Goal: Information Seeking & Learning: Learn about a topic

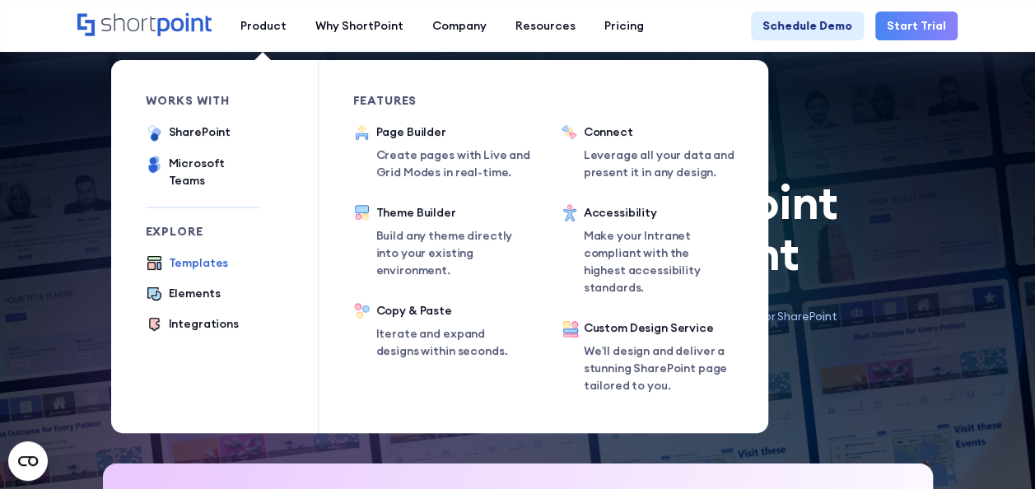
scroll to position [412, 0]
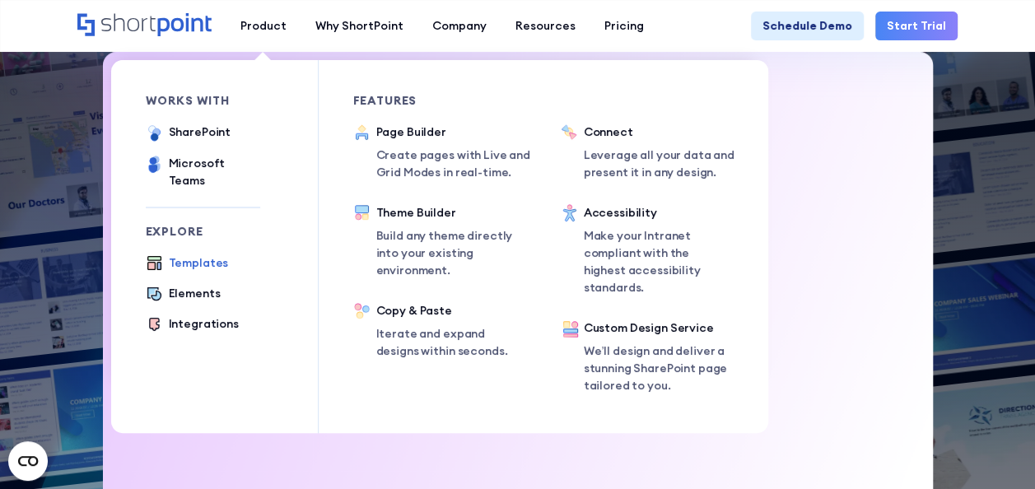
click at [205, 254] on div "Templates" at bounding box center [199, 262] width 60 height 17
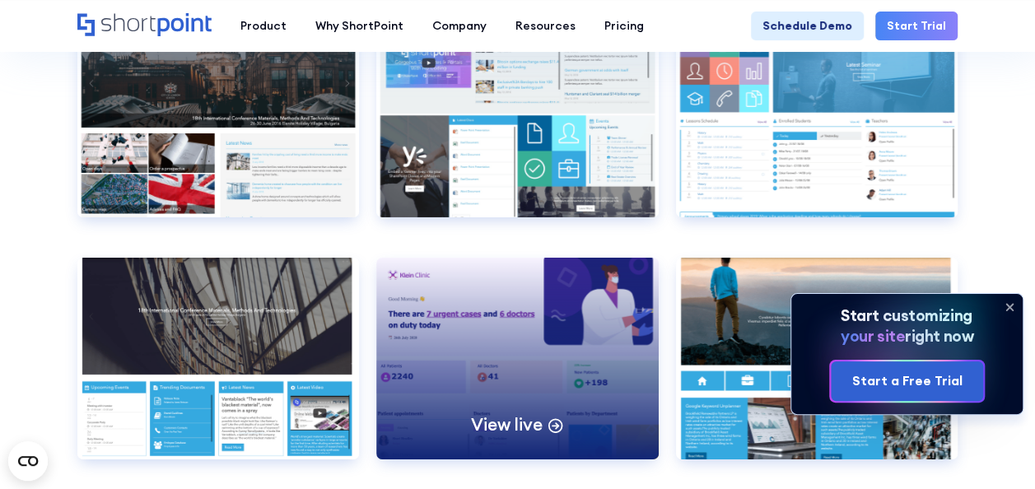
scroll to position [5900, 0]
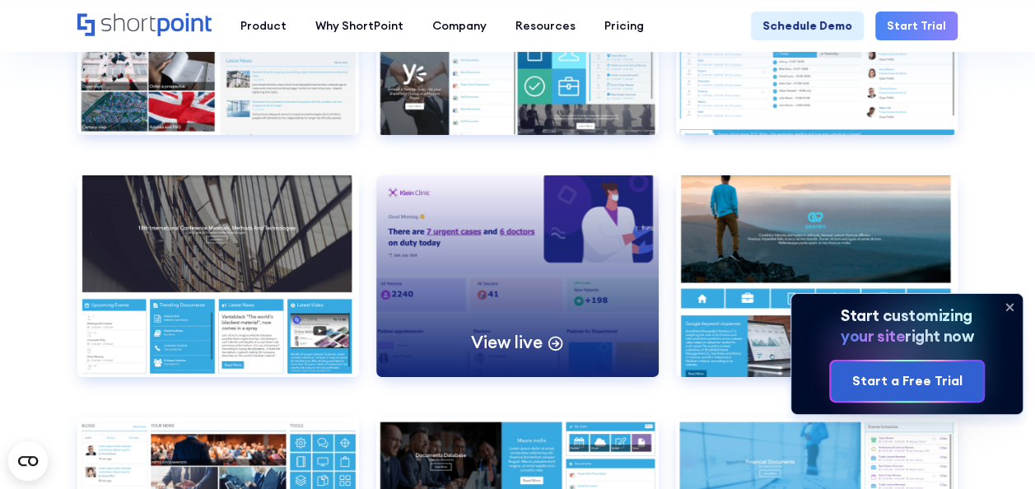
click at [548, 244] on div "View live" at bounding box center [517, 275] width 282 height 201
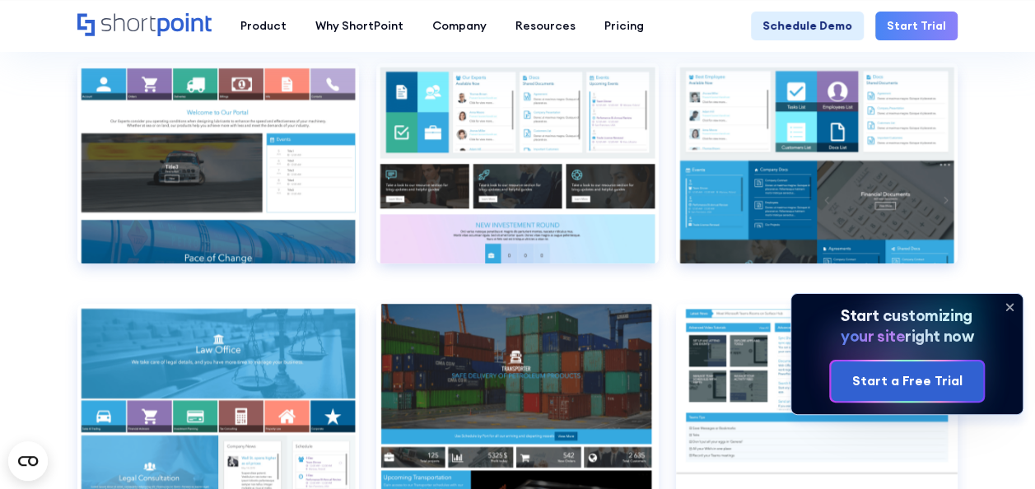
scroll to position [7052, 0]
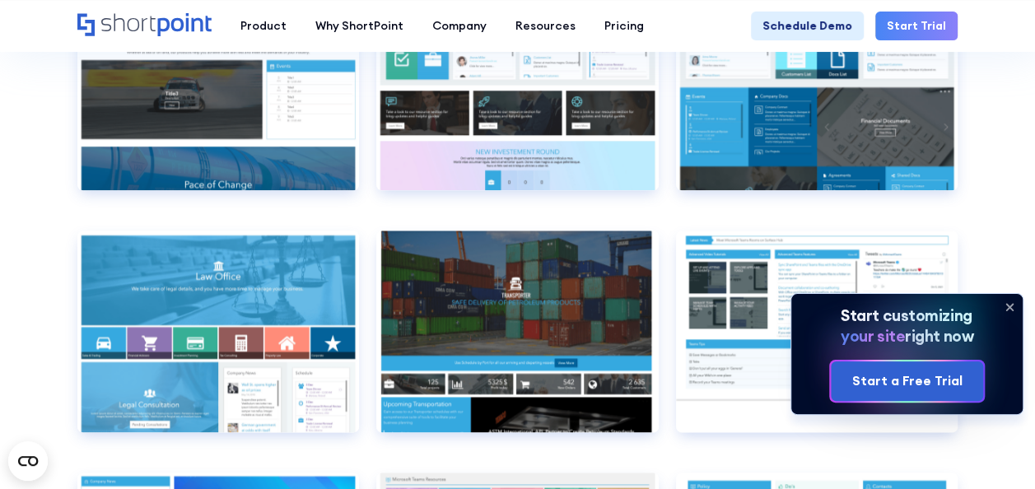
click at [1007, 303] on icon at bounding box center [1009, 307] width 26 height 26
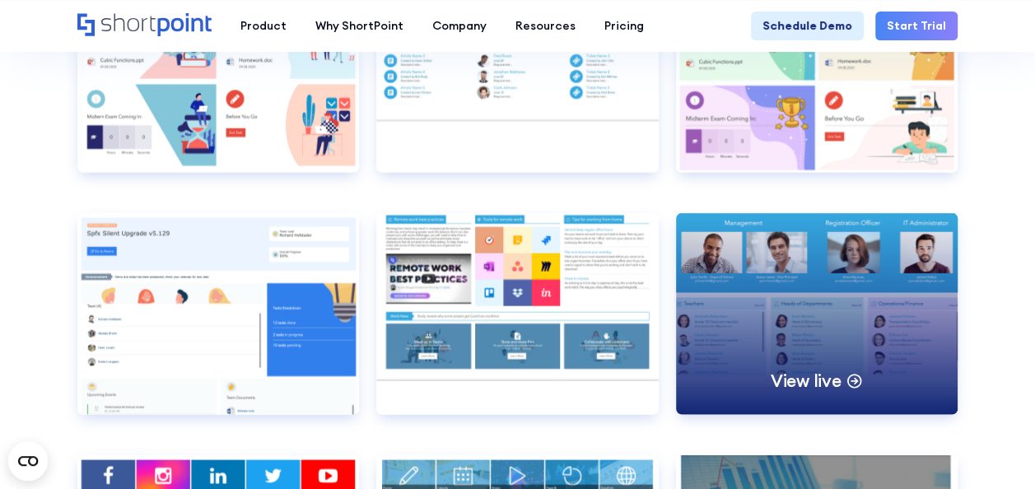
scroll to position [7793, 0]
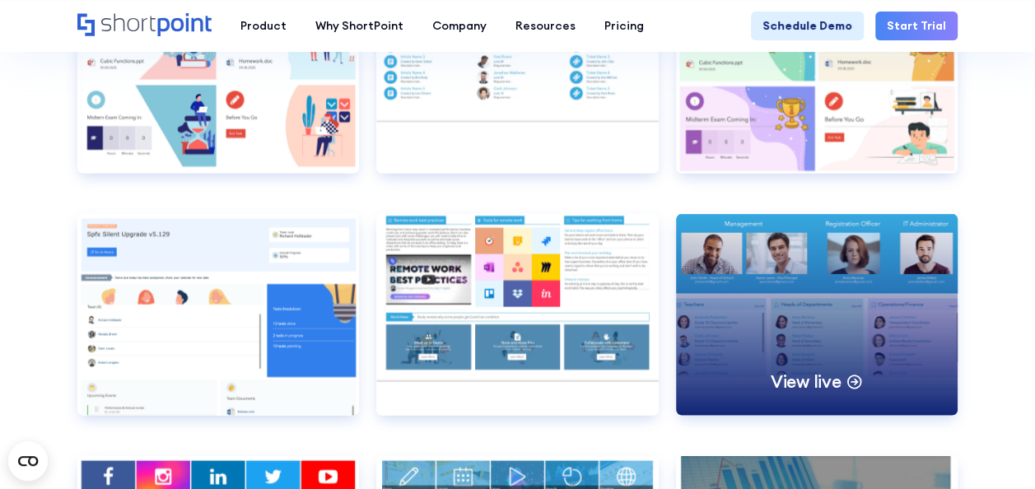
click at [803, 269] on div "View live" at bounding box center [817, 314] width 282 height 201
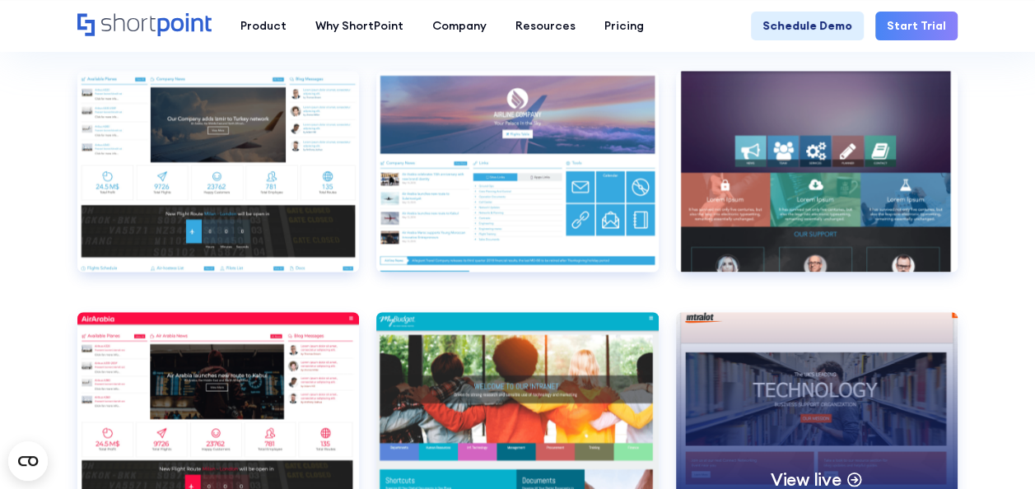
scroll to position [4336, 0]
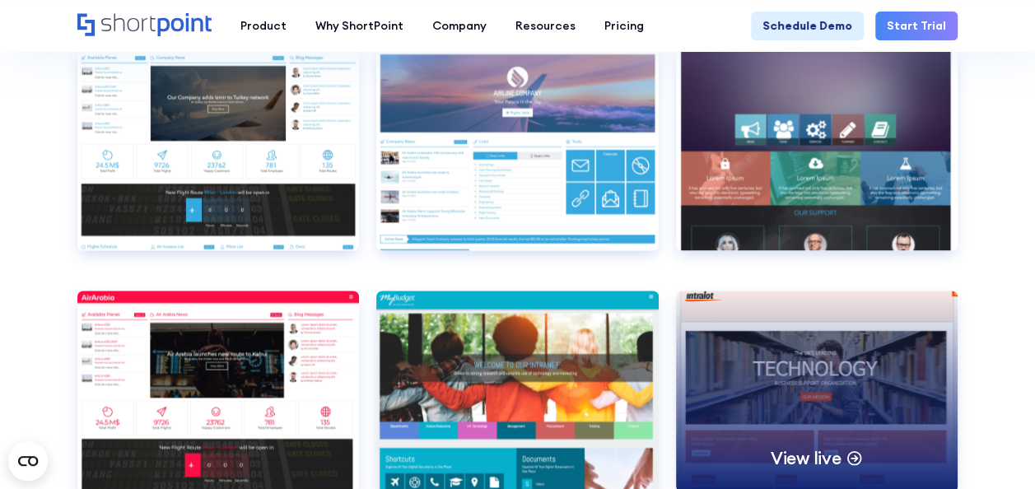
click at [855, 407] on div "View live" at bounding box center [817, 391] width 282 height 201
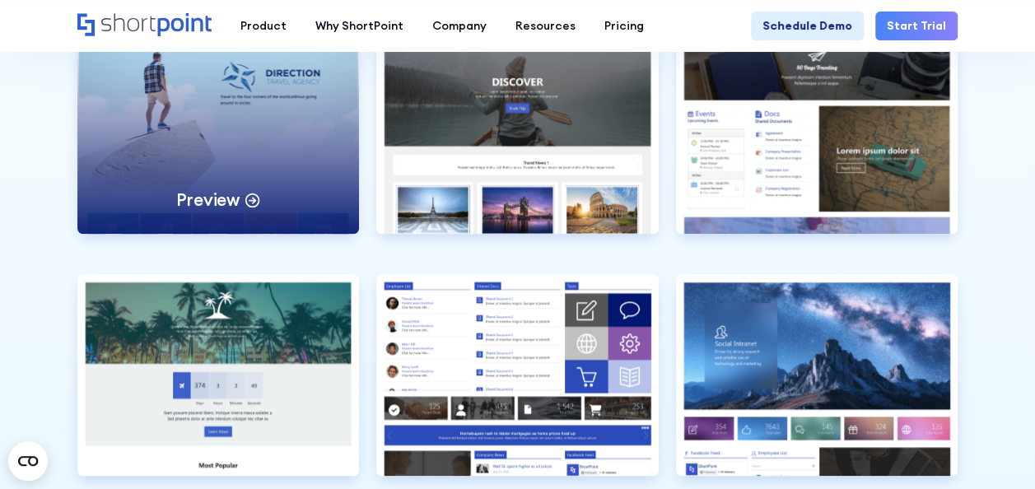
scroll to position [3677, 0]
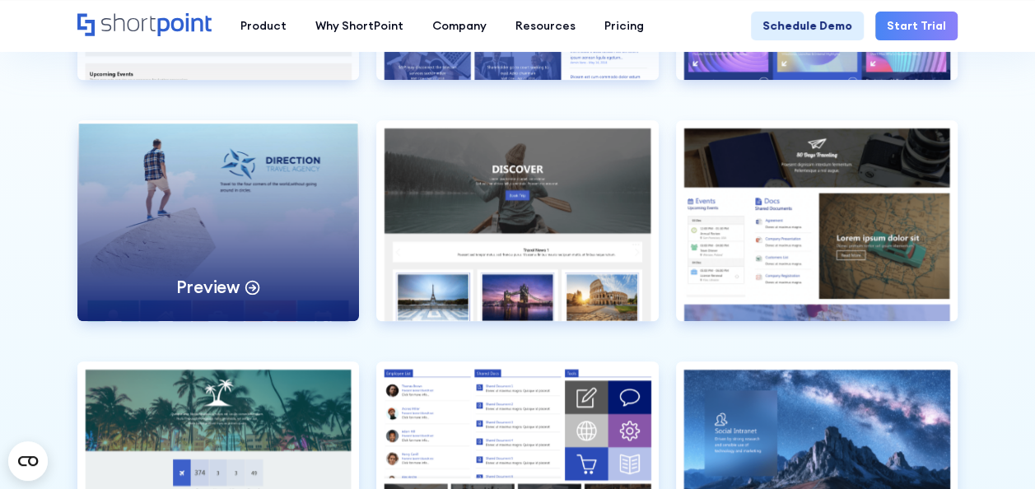
click at [292, 217] on div "Preview" at bounding box center [218, 220] width 282 height 201
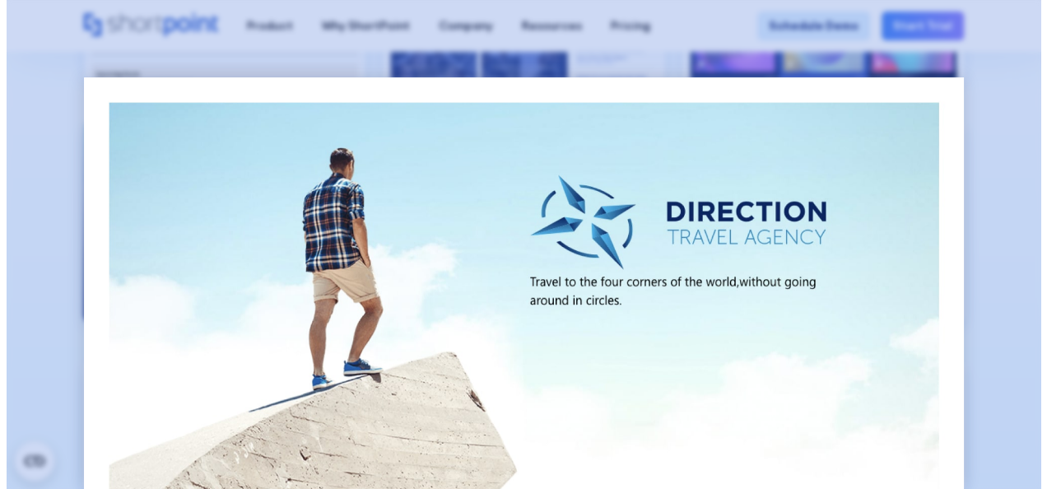
scroll to position [3686, 0]
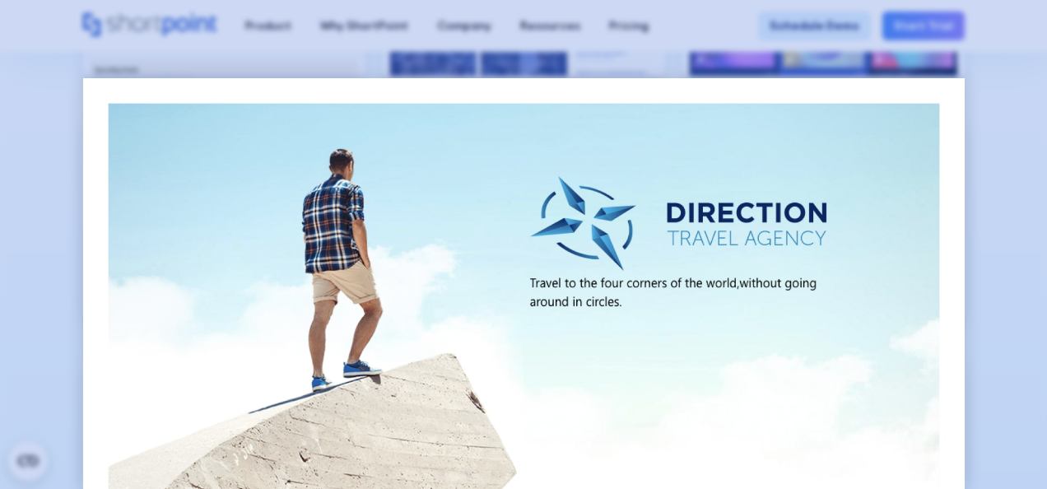
click at [1000, 258] on div at bounding box center [523, 244] width 1047 height 489
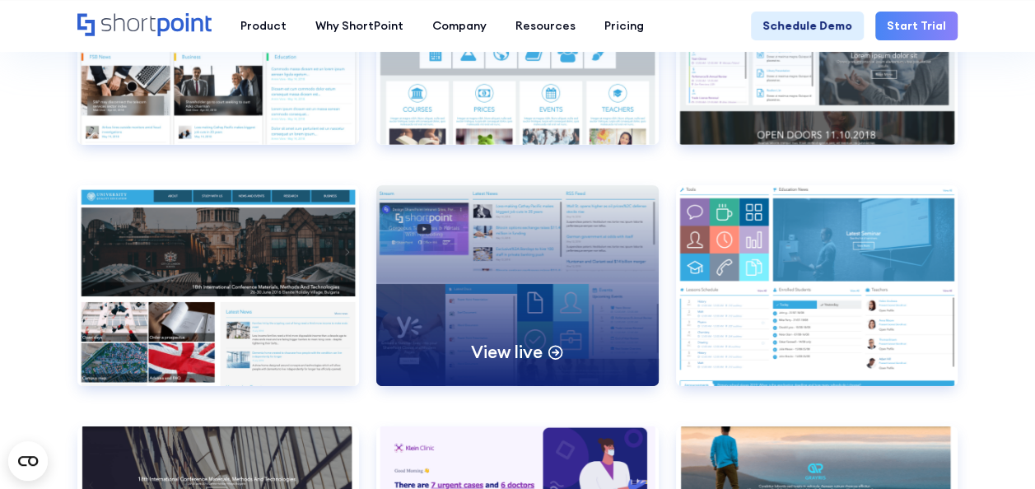
scroll to position [5653, 0]
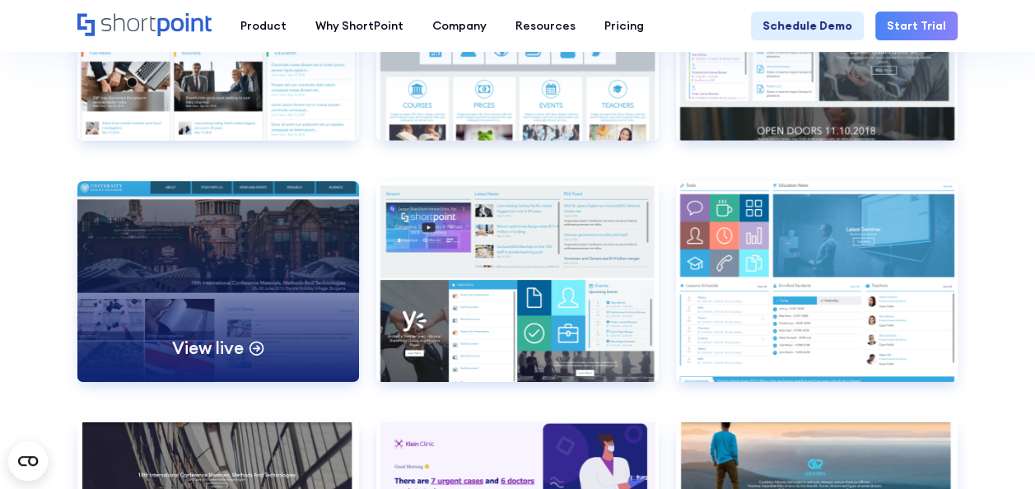
click at [286, 257] on div "View live" at bounding box center [218, 281] width 282 height 201
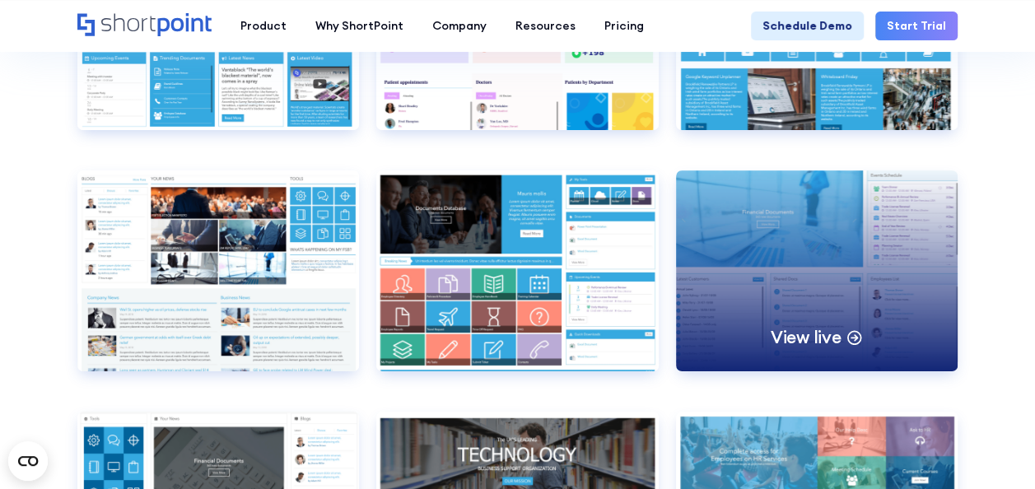
scroll to position [6311, 0]
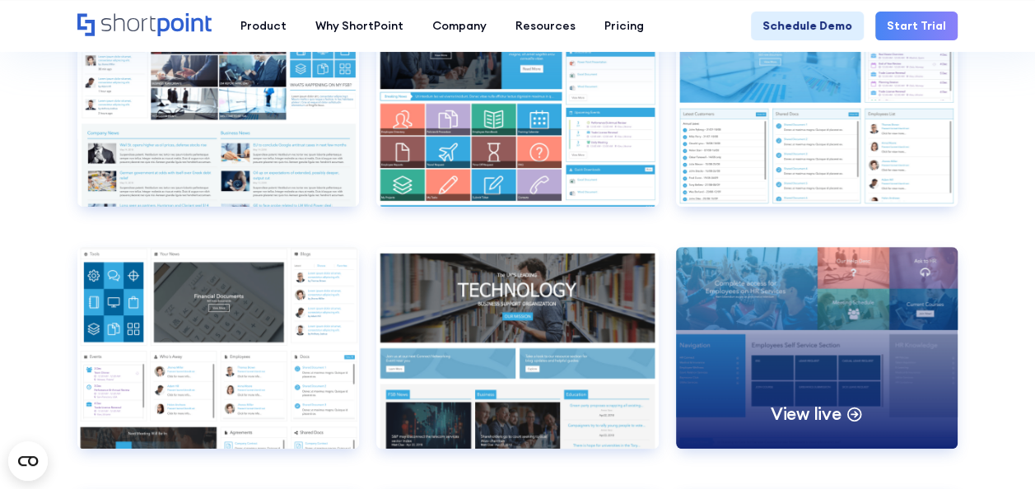
click at [780, 300] on div "View live" at bounding box center [817, 347] width 282 height 201
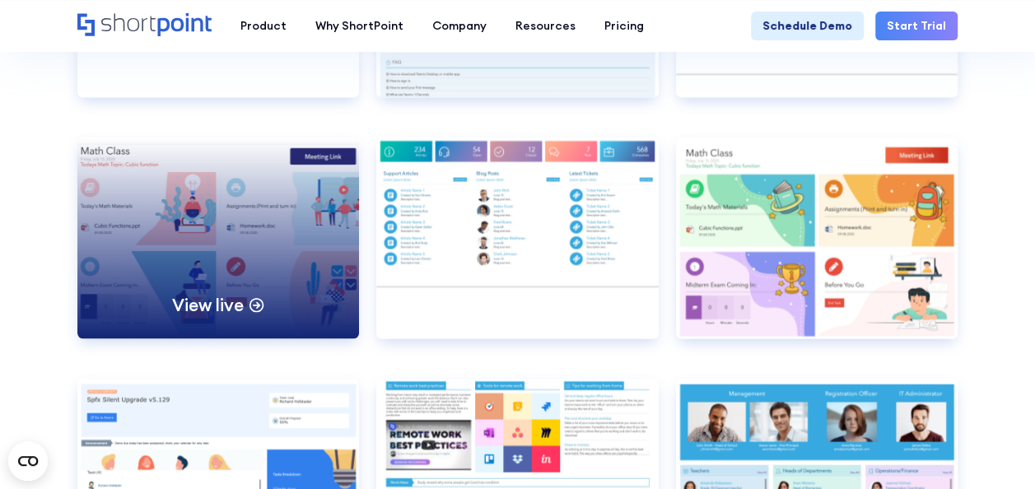
scroll to position [7711, 0]
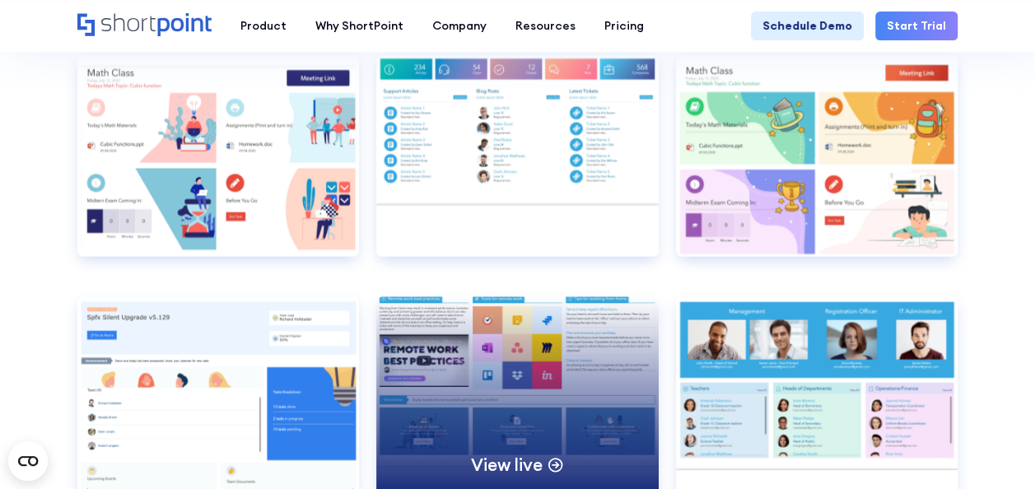
click at [500, 386] on div "View live" at bounding box center [517, 396] width 282 height 201
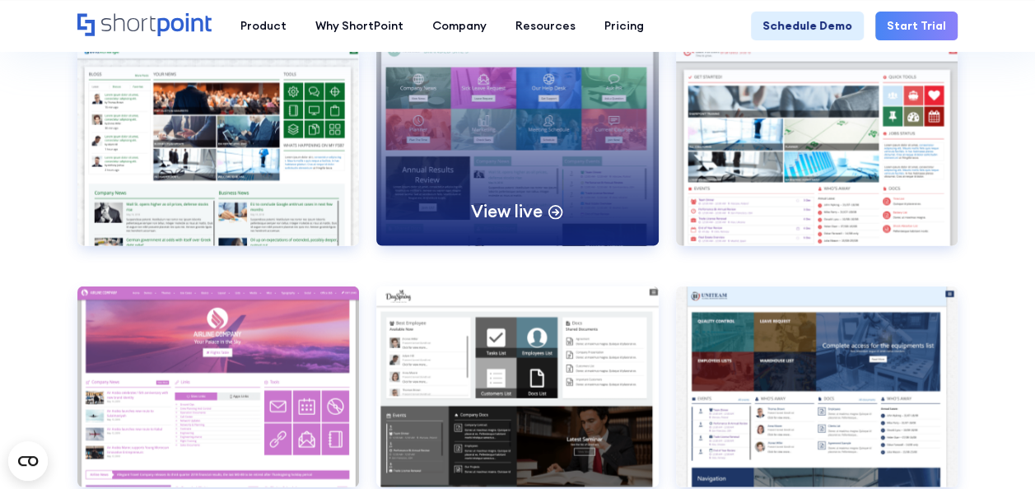
scroll to position [4830, 0]
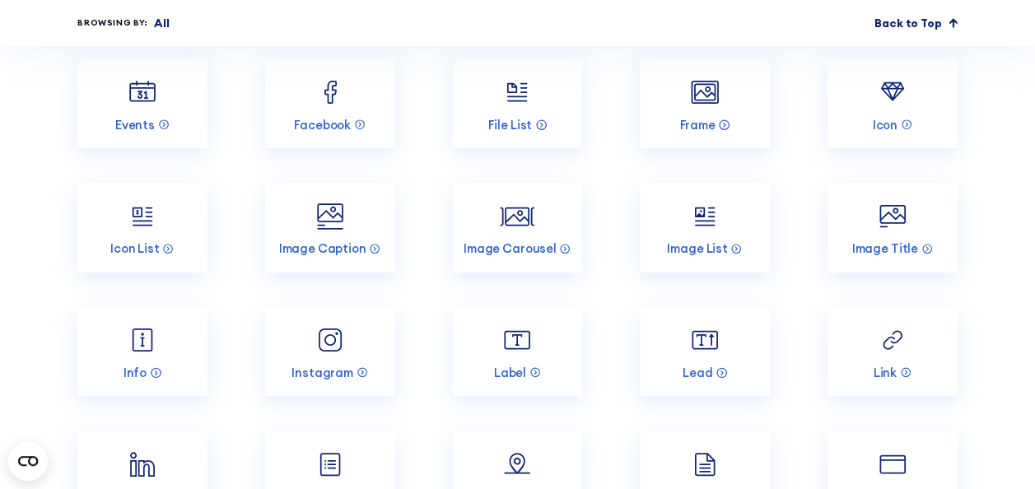
scroll to position [6256, 0]
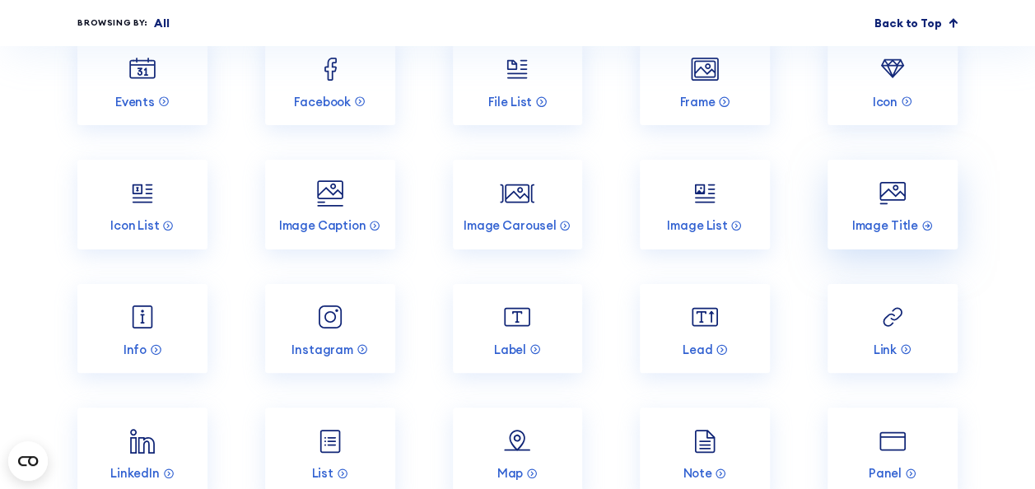
click at [884, 176] on img at bounding box center [892, 193] width 35 height 35
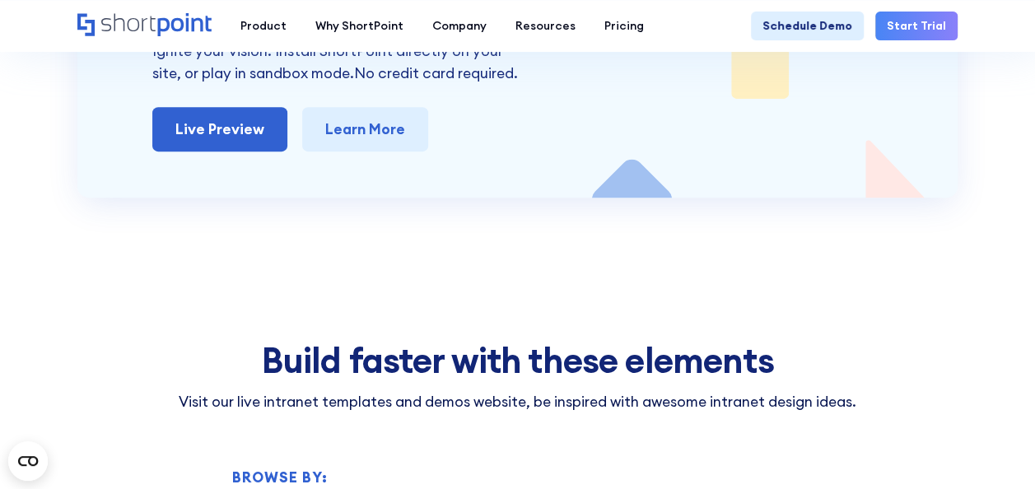
scroll to position [3321, 0]
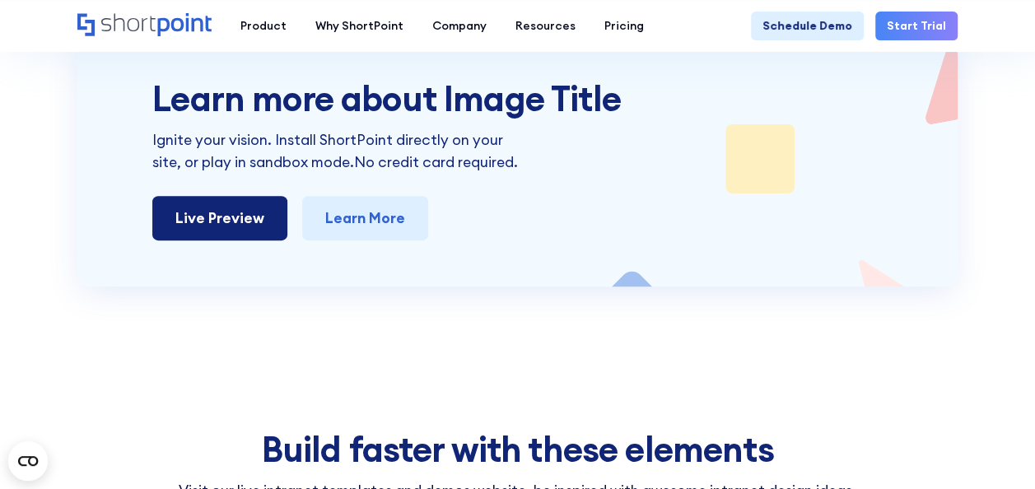
click at [273, 196] on link "Live Preview" at bounding box center [219, 218] width 135 height 44
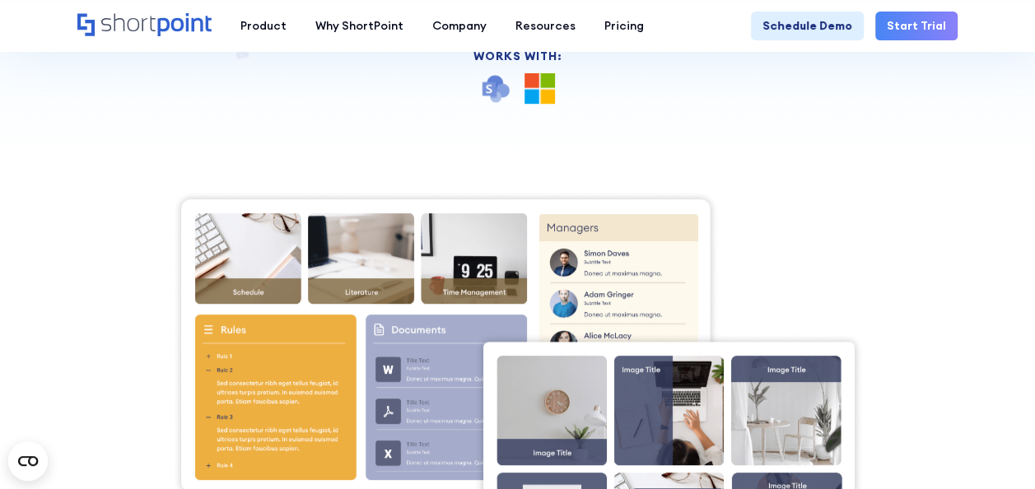
scroll to position [0, 0]
